Goal: Task Accomplishment & Management: Manage account settings

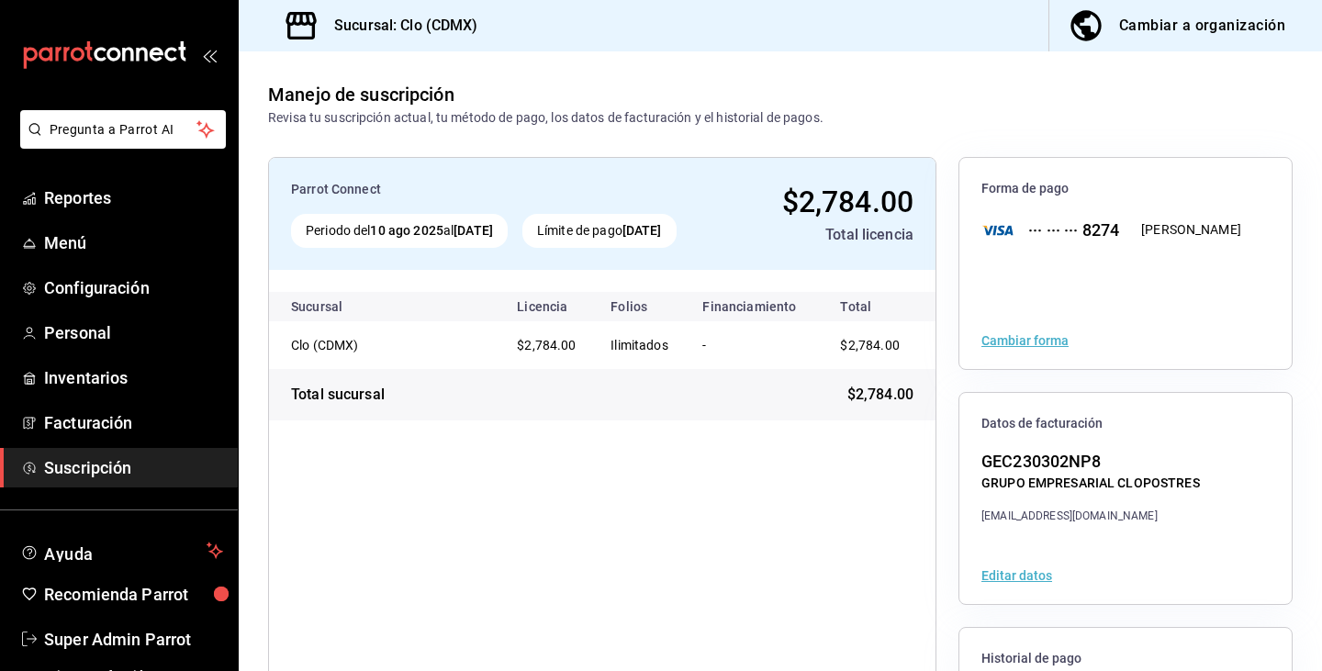
scroll to position [198, 0]
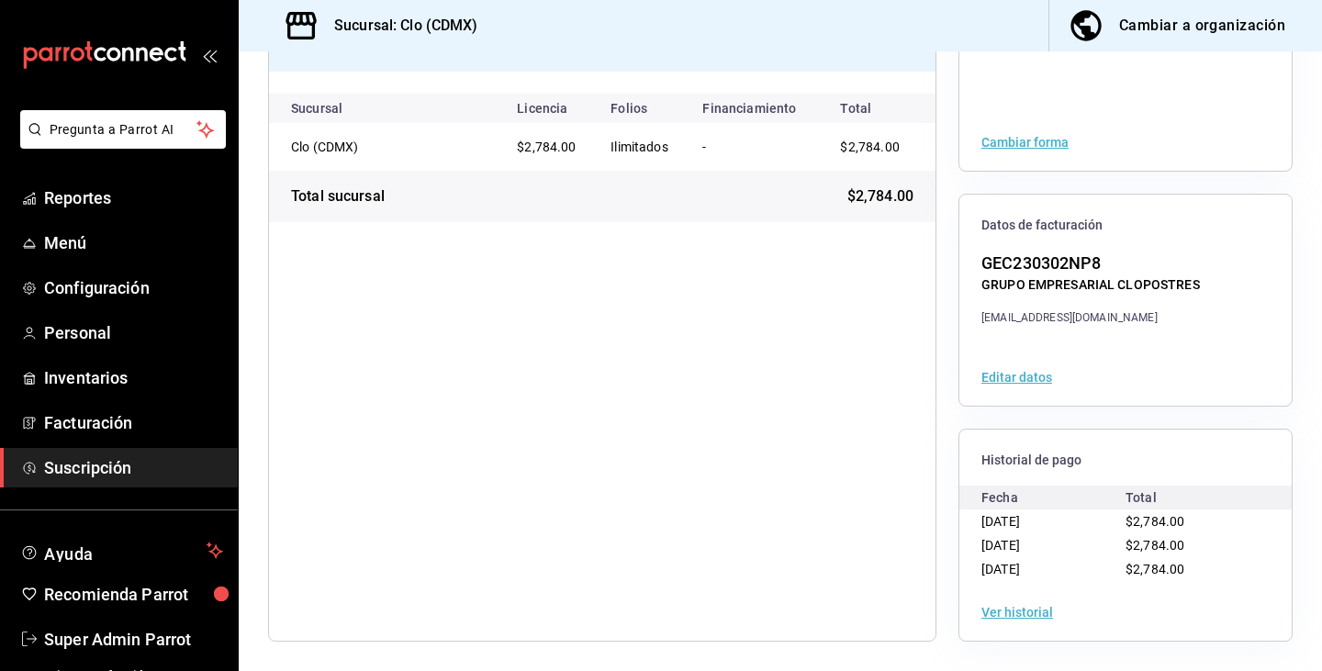
click at [981, 611] on button "Ver historial" at bounding box center [1017, 612] width 72 height 13
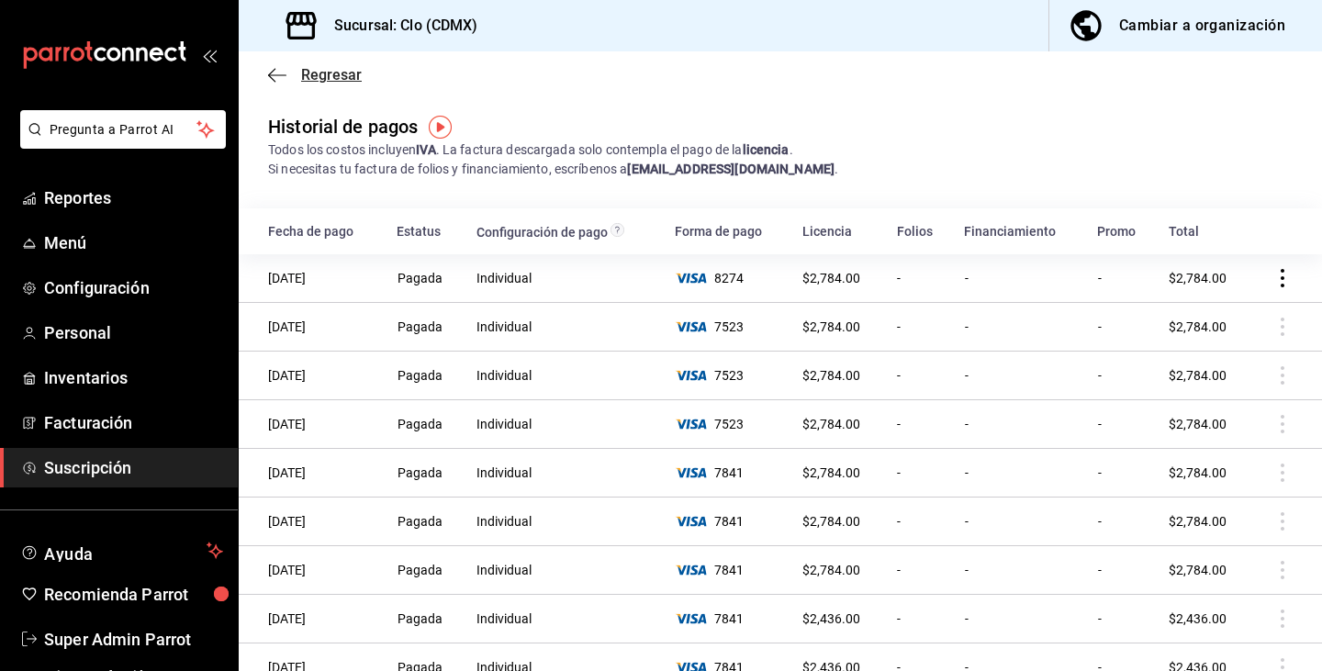
click at [275, 70] on icon "button" at bounding box center [277, 75] width 18 height 17
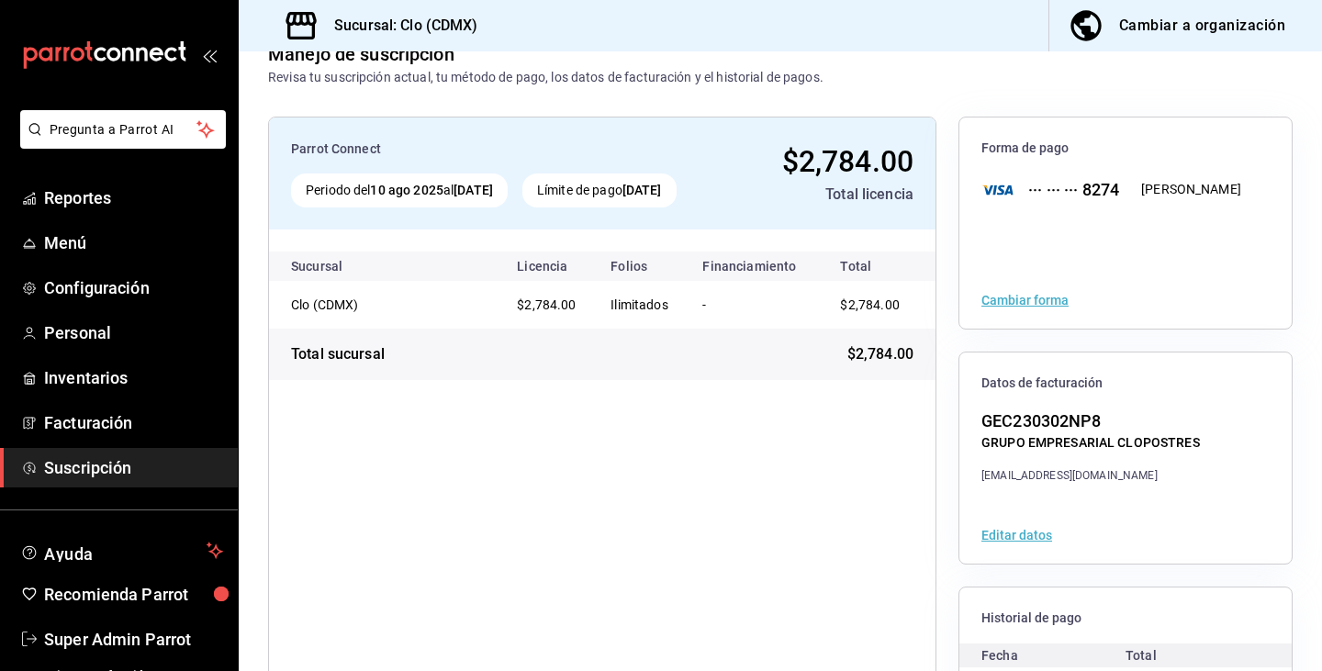
scroll to position [198, 0]
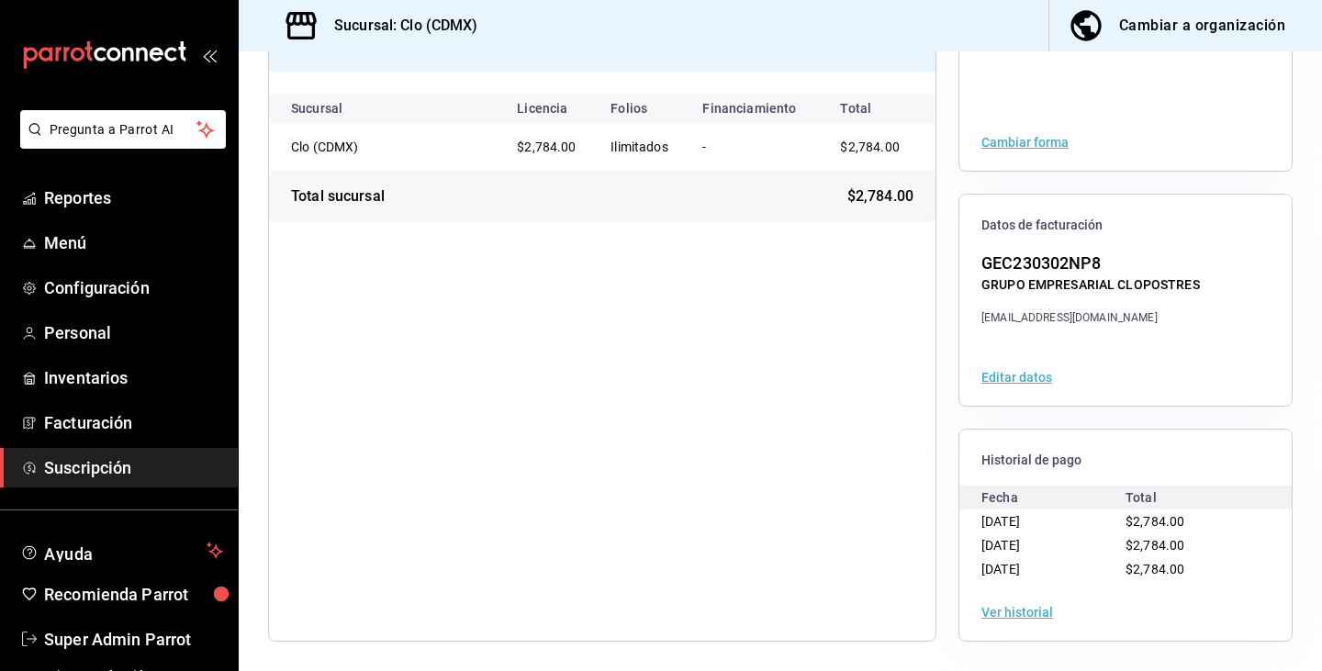
click at [996, 620] on div "Ver historial" at bounding box center [1125, 612] width 332 height 57
click at [1057, 616] on div "Ver historial" at bounding box center [1125, 612] width 332 height 57
click at [1027, 609] on button "Ver historial" at bounding box center [1017, 612] width 72 height 13
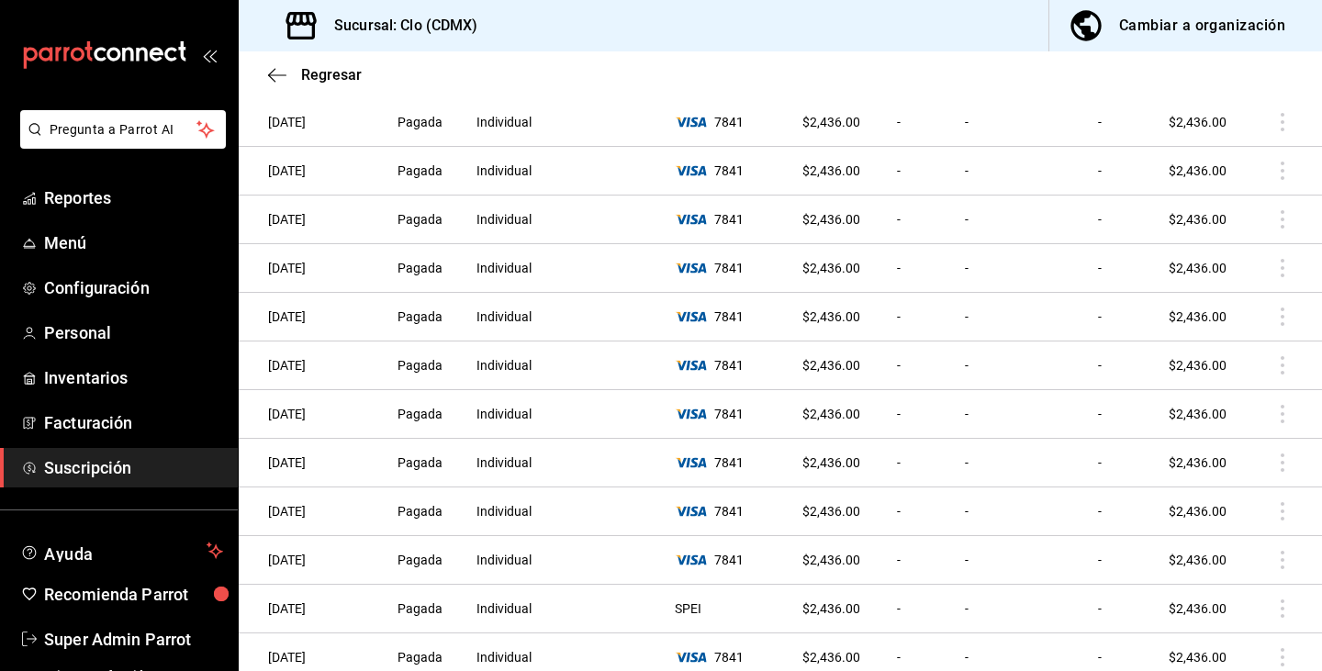
scroll to position [776, 0]
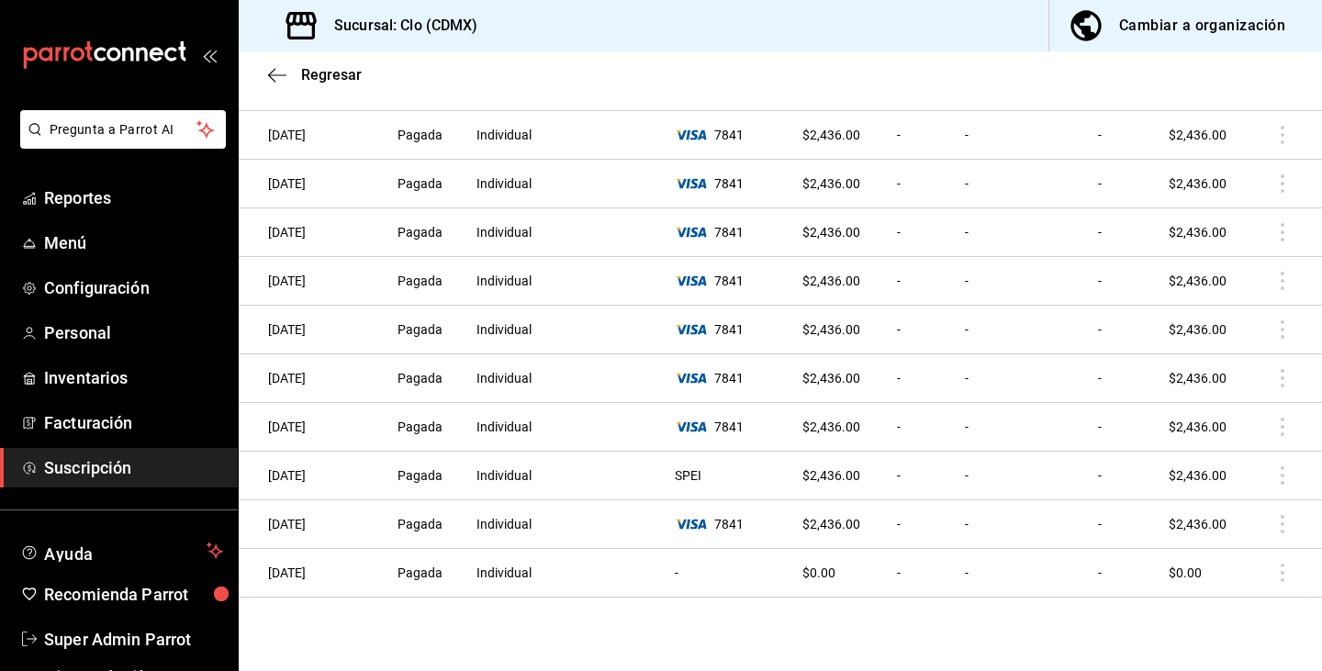
click at [54, 466] on span "Suscripción" at bounding box center [133, 467] width 179 height 25
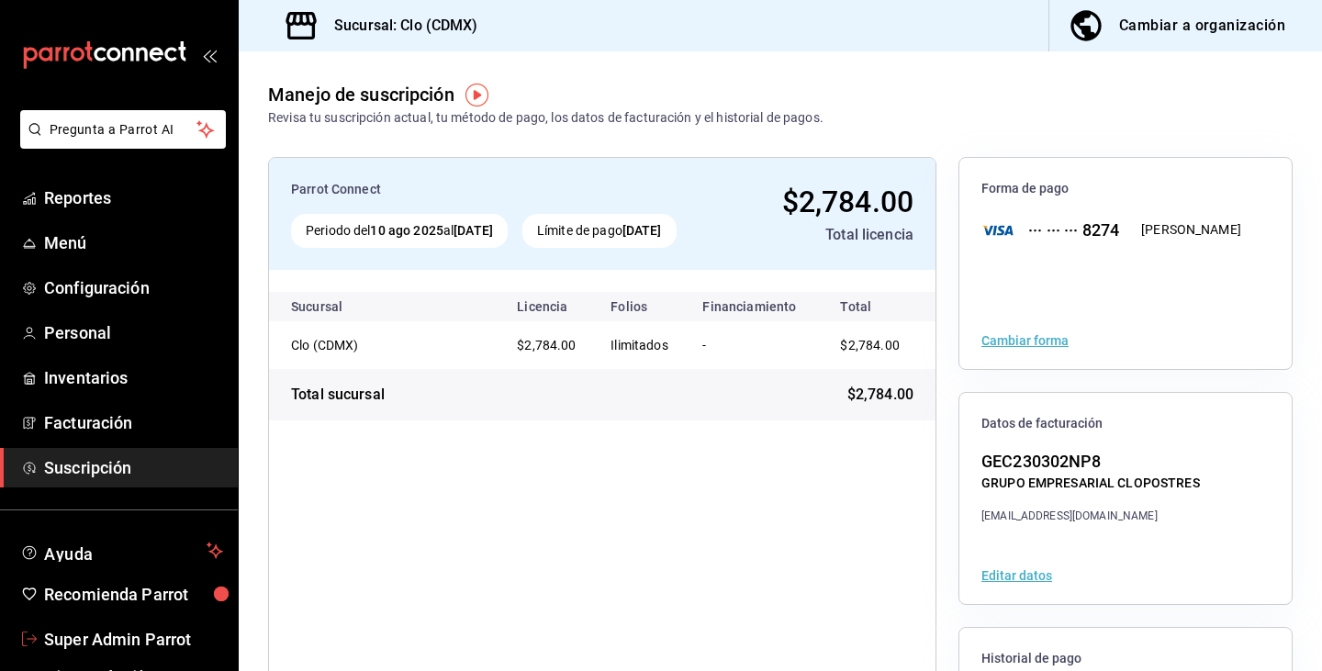
click at [100, 651] on span "Super Admin Parrot" at bounding box center [133, 639] width 179 height 25
